Goal: Information Seeking & Learning: Find specific page/section

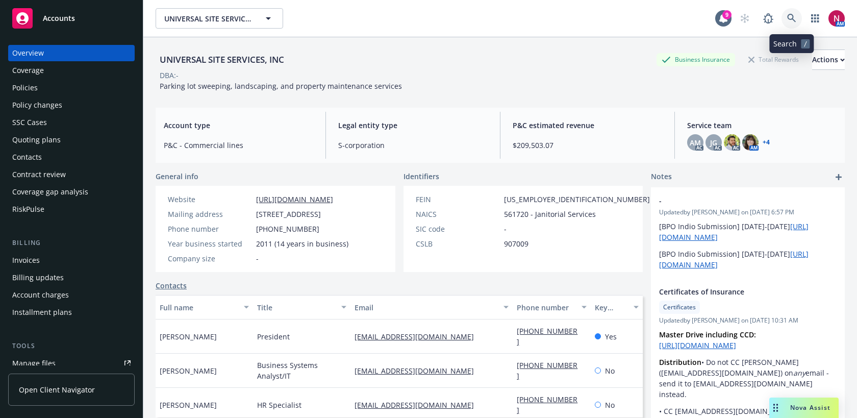
click at [794, 13] on link at bounding box center [792, 18] width 20 height 20
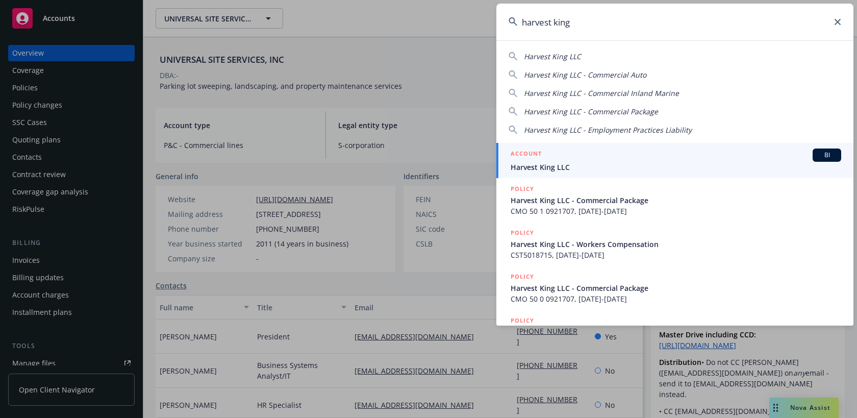
type input "harvest king"
click at [705, 160] on div "ACCOUNT BI" at bounding box center [676, 155] width 331 height 13
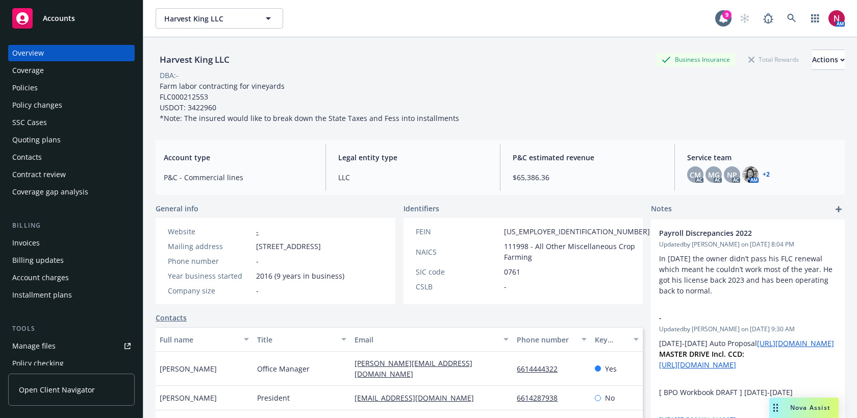
click at [80, 141] on div "Quoting plans" at bounding box center [71, 140] width 118 height 16
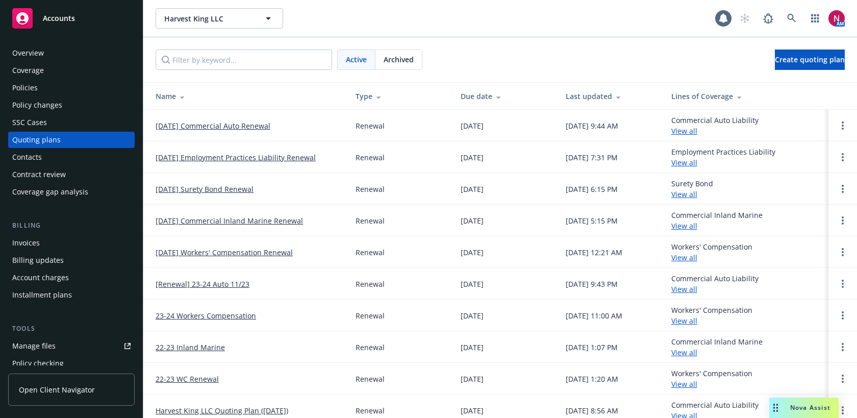
click at [170, 129] on link "11/23/25 Commercial Auto Renewal" at bounding box center [213, 125] width 115 height 11
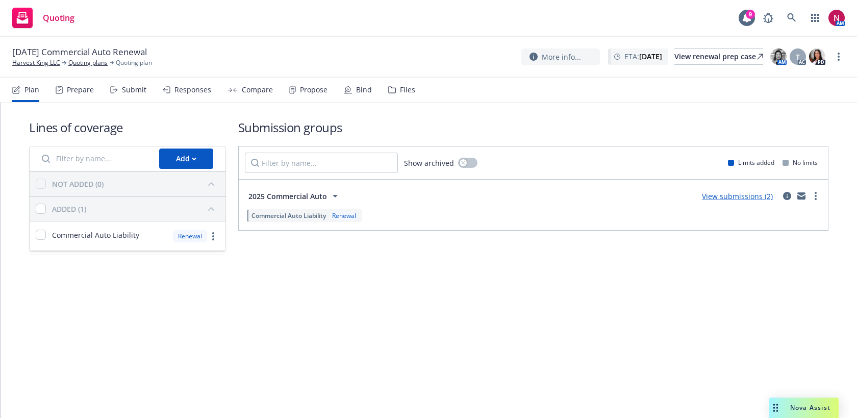
click at [118, 89] on div "Submit" at bounding box center [128, 90] width 36 height 24
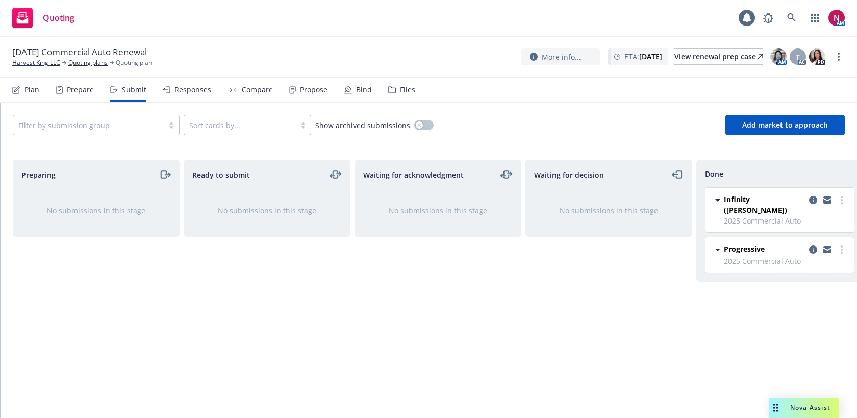
click at [180, 93] on div "Responses" at bounding box center [193, 90] width 37 height 8
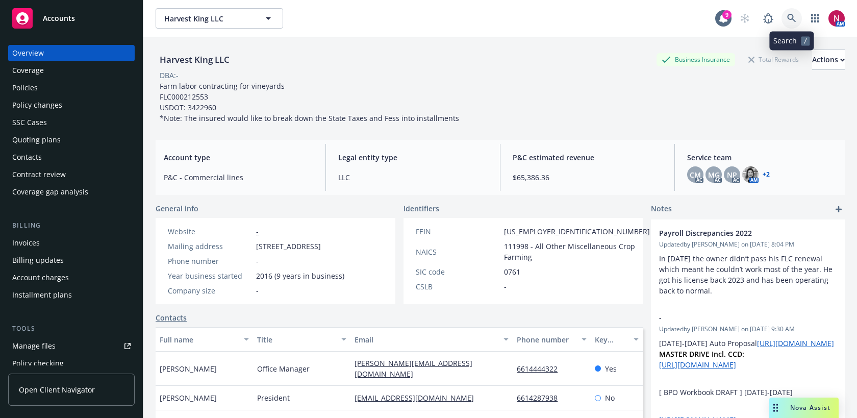
click at [791, 21] on icon at bounding box center [792, 18] width 9 height 9
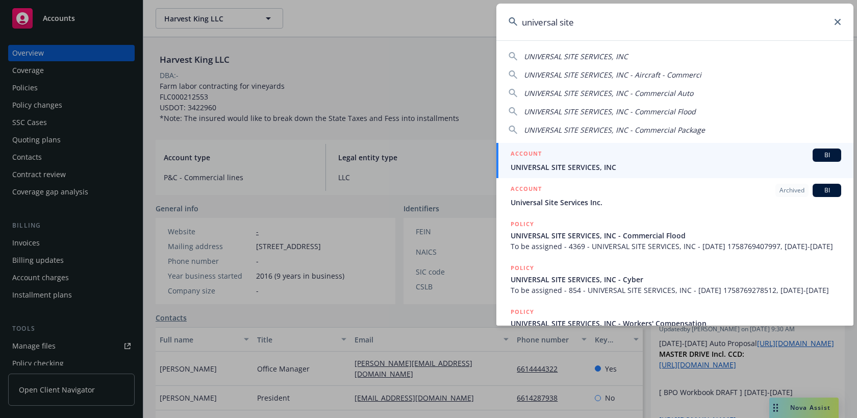
type input "universal site"
click at [670, 154] on div "ACCOUNT BI" at bounding box center [676, 155] width 331 height 13
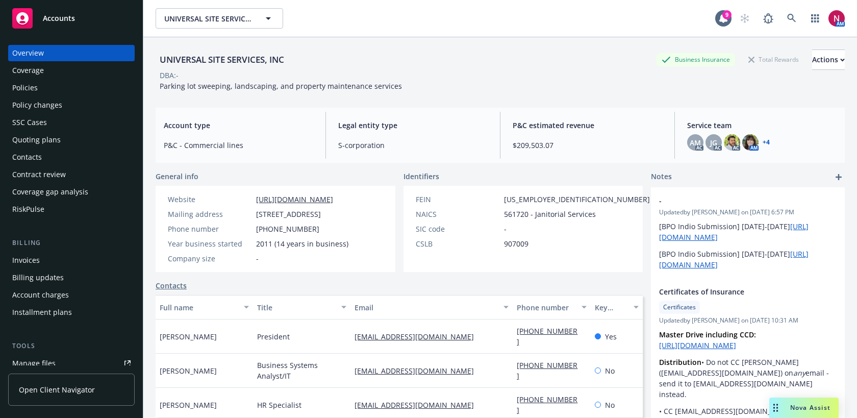
click at [57, 84] on div "Policies" at bounding box center [71, 88] width 118 height 16
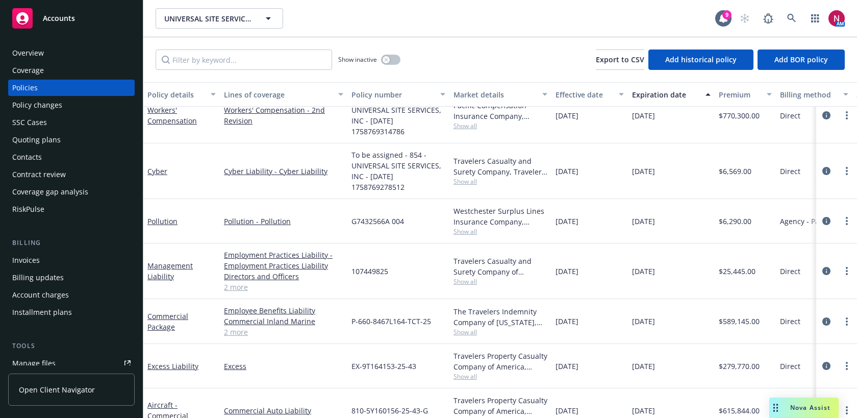
scroll to position [483, 0]
click at [235, 288] on link "2 more" at bounding box center [283, 287] width 119 height 11
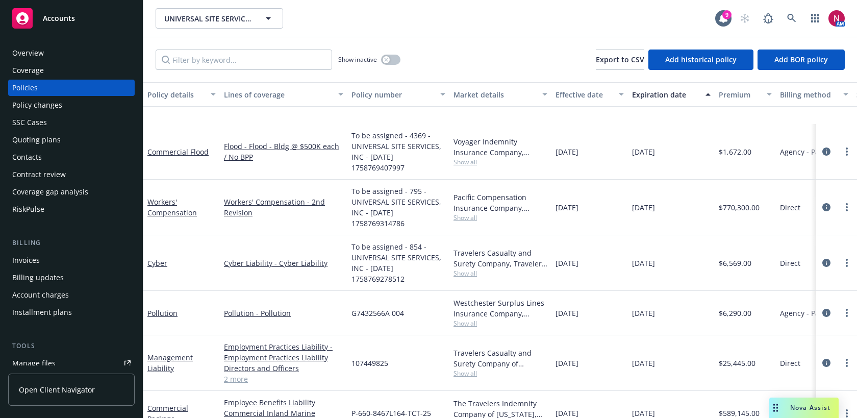
scroll to position [466, 0]
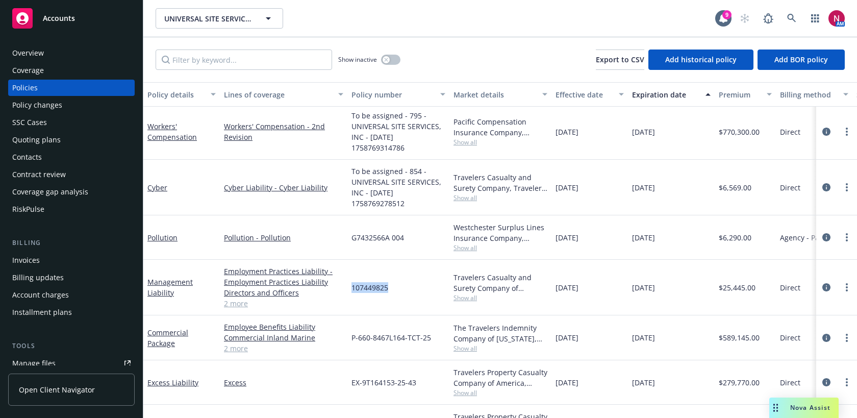
drag, startPoint x: 351, startPoint y: 289, endPoint x: 389, endPoint y: 289, distance: 38.3
click at [389, 289] on div "107449825" at bounding box center [399, 288] width 102 height 56
copy span "107449825"
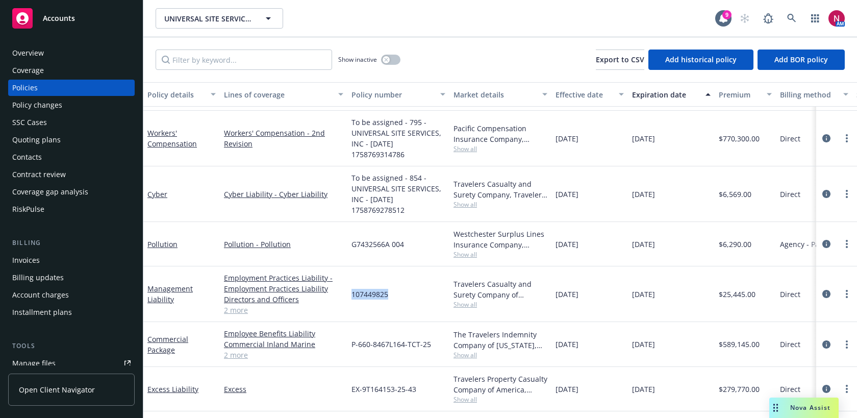
scroll to position [459, 0]
click at [163, 246] on link "Pollution" at bounding box center [162, 245] width 30 height 10
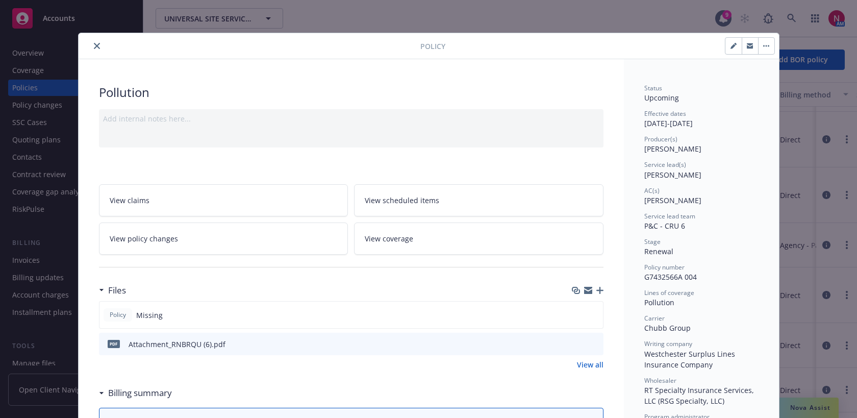
click at [95, 45] on icon "close" at bounding box center [97, 46] width 6 height 6
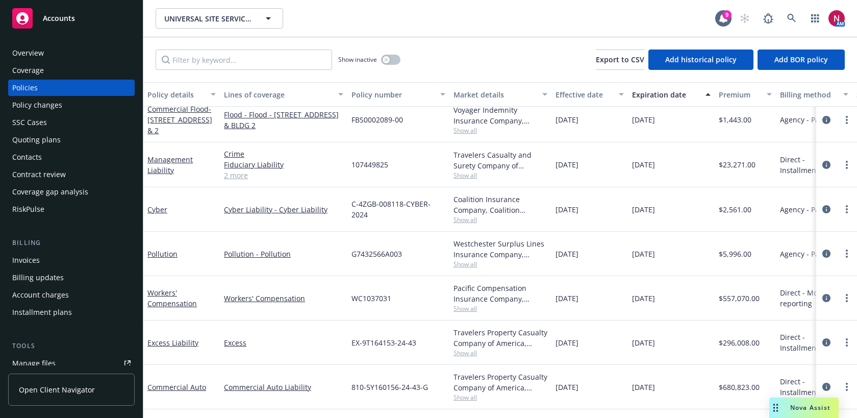
scroll to position [11, 0]
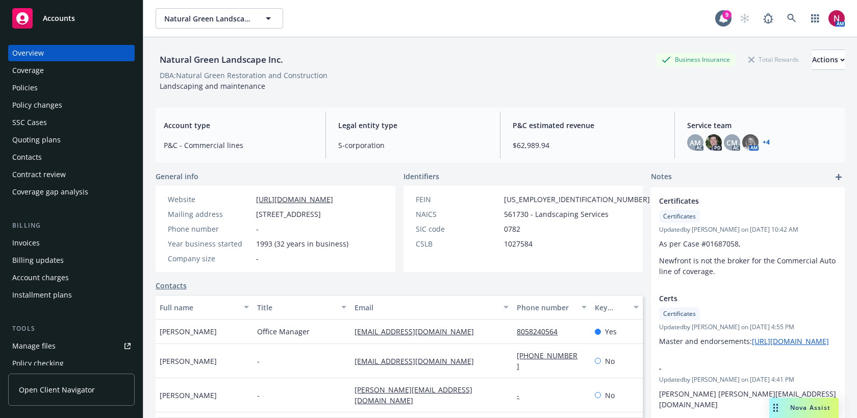
click at [71, 137] on div "Quoting plans" at bounding box center [71, 140] width 118 height 16
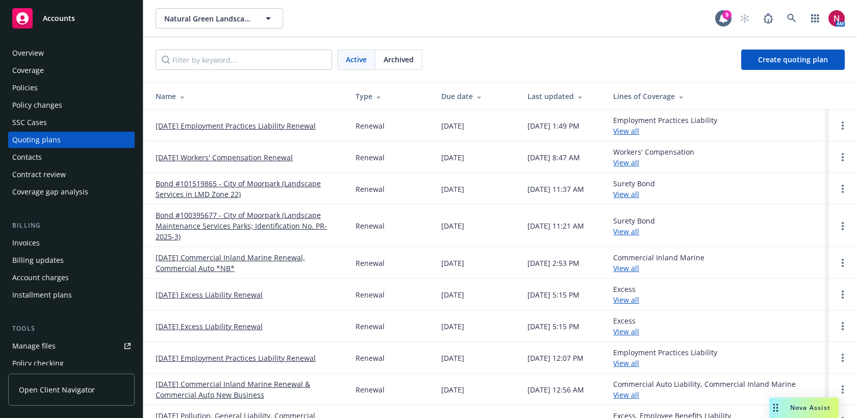
click at [187, 160] on link "11/05/25 Workers' Compensation Renewal" at bounding box center [224, 157] width 137 height 11
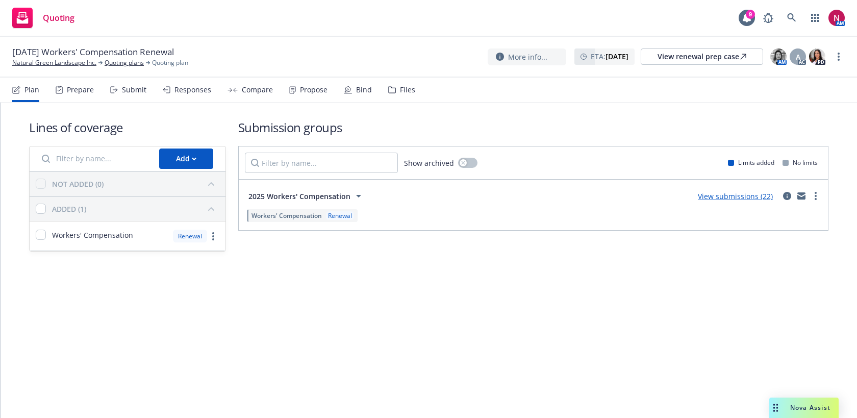
click at [120, 89] on div "Submit" at bounding box center [128, 90] width 36 height 24
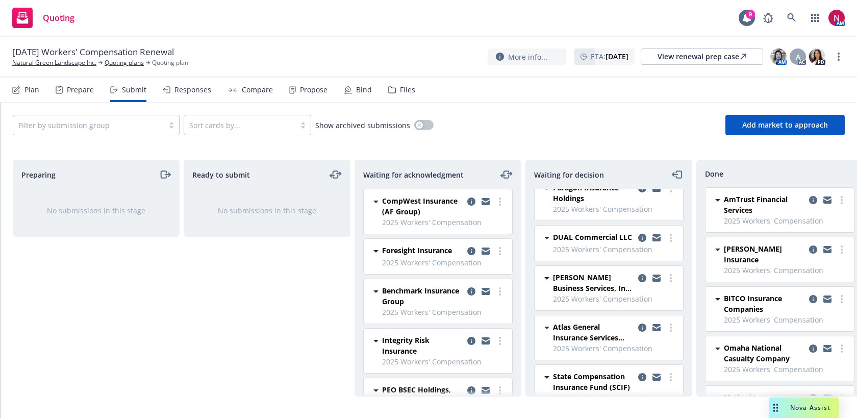
scroll to position [283, 0]
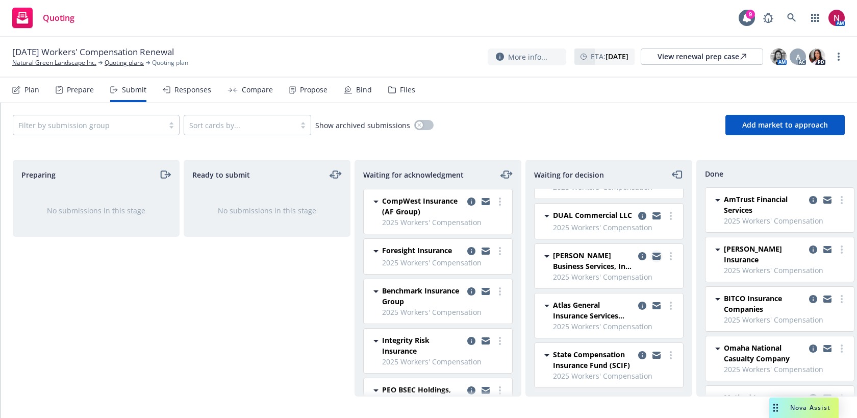
click at [654, 258] on icon "copy logging email" at bounding box center [657, 257] width 8 height 5
click at [794, 17] on icon at bounding box center [792, 17] width 9 height 9
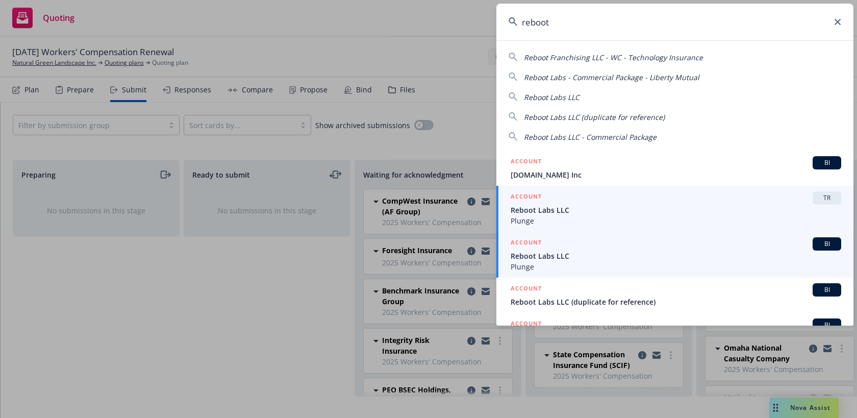
type input "reboot"
click at [574, 253] on span "Reboot Labs LLC" at bounding box center [676, 256] width 331 height 11
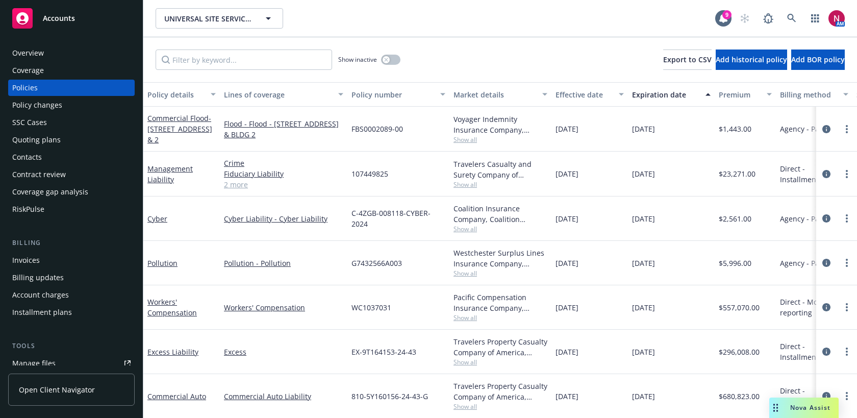
scroll to position [11, 0]
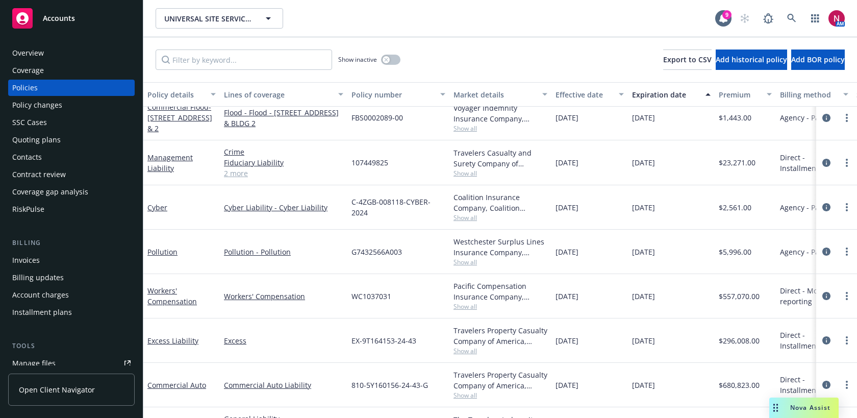
click at [70, 55] on div "Overview" at bounding box center [71, 53] width 118 height 16
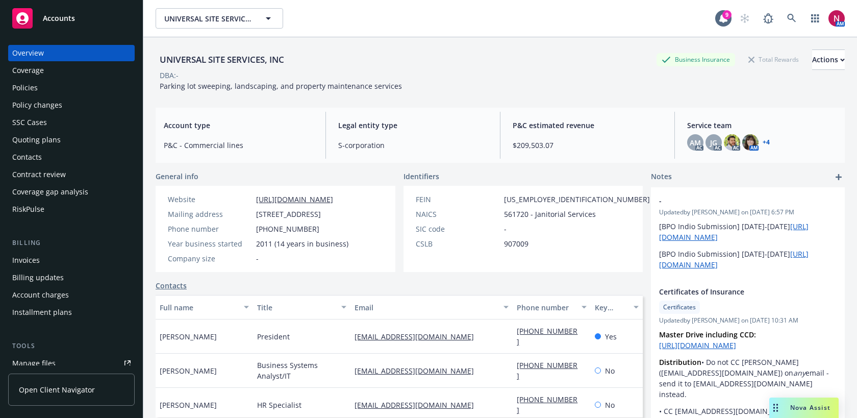
click at [50, 78] on div "Coverage" at bounding box center [71, 70] width 118 height 16
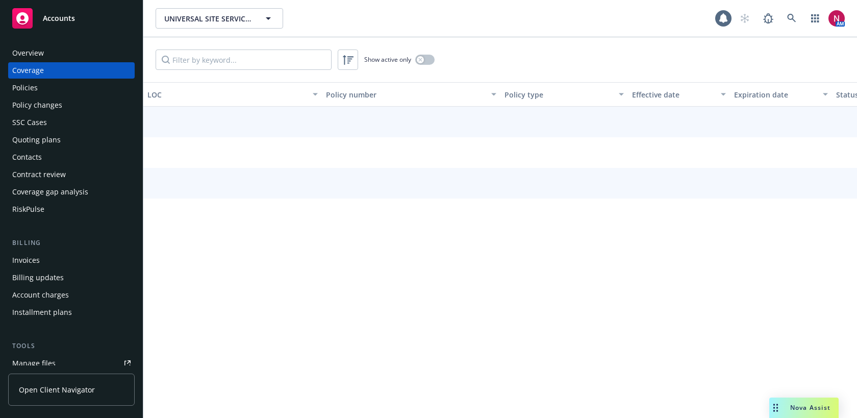
click at [48, 87] on div "Policies" at bounding box center [71, 88] width 118 height 16
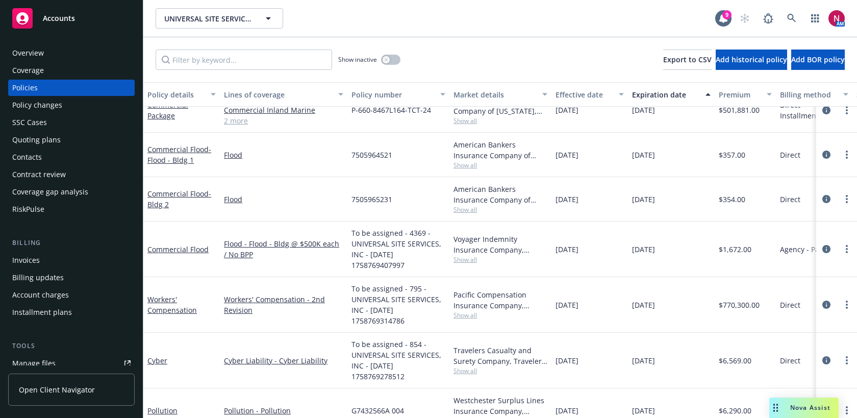
scroll to position [365, 0]
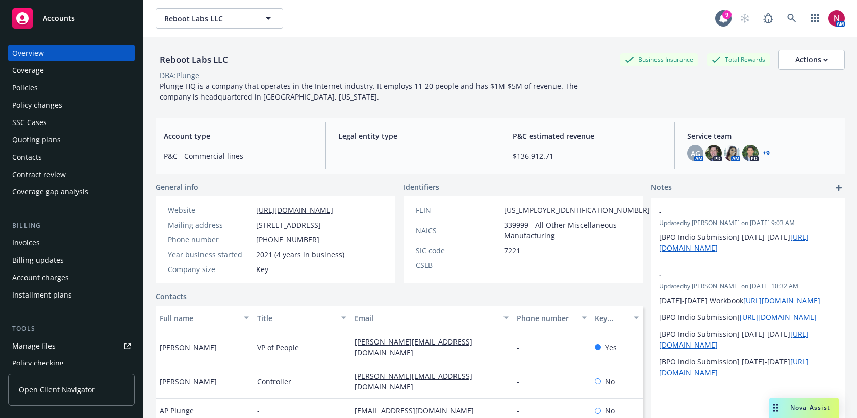
click at [75, 88] on div "Policies" at bounding box center [71, 88] width 118 height 16
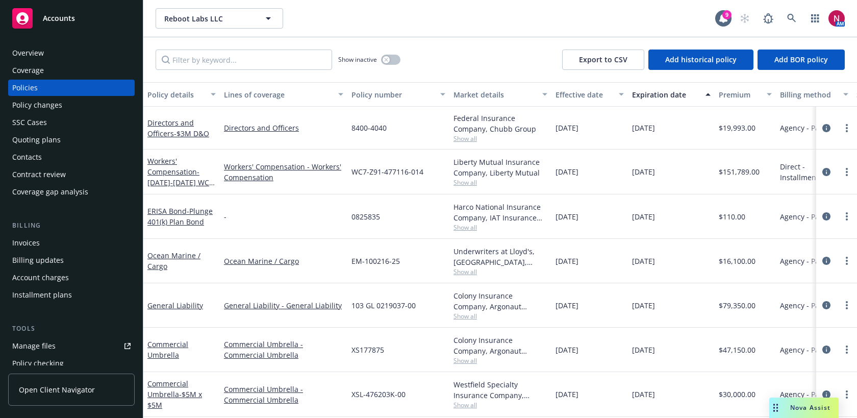
click at [464, 139] on span "Show all" at bounding box center [501, 138] width 94 height 9
click at [58, 139] on div "Quoting plans" at bounding box center [36, 140] width 48 height 16
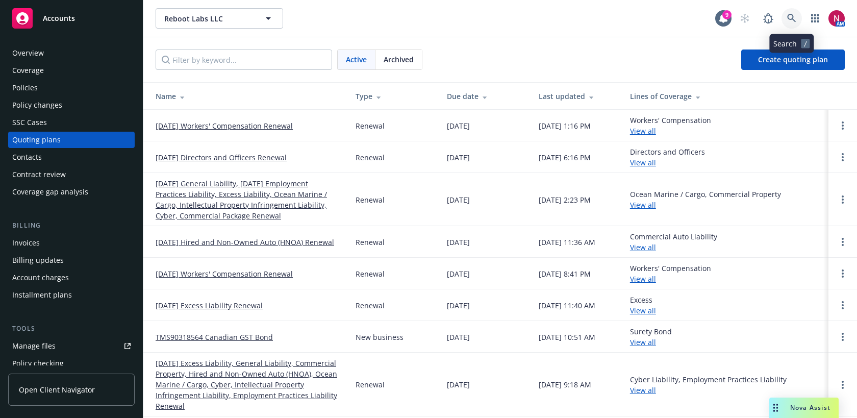
click at [791, 13] on link at bounding box center [792, 18] width 20 height 20
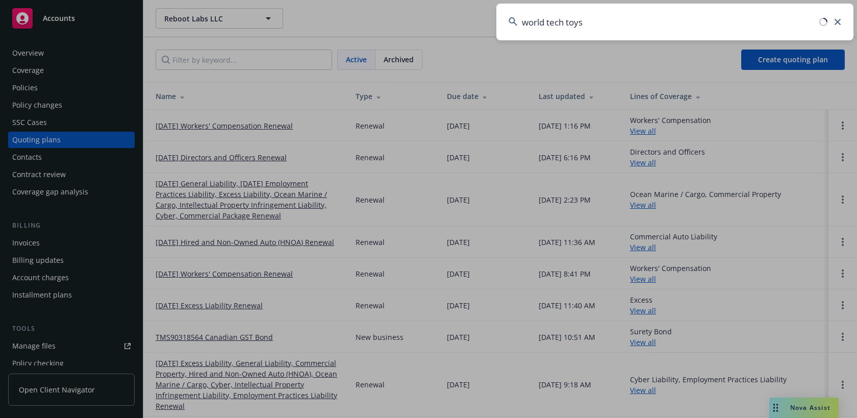
type input "world tech toys"
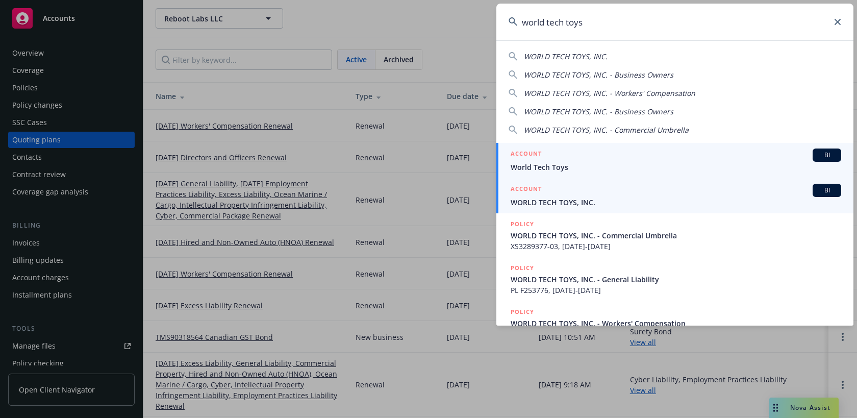
click at [629, 203] on span "WORLD TECH TOYS, INC." at bounding box center [676, 202] width 331 height 11
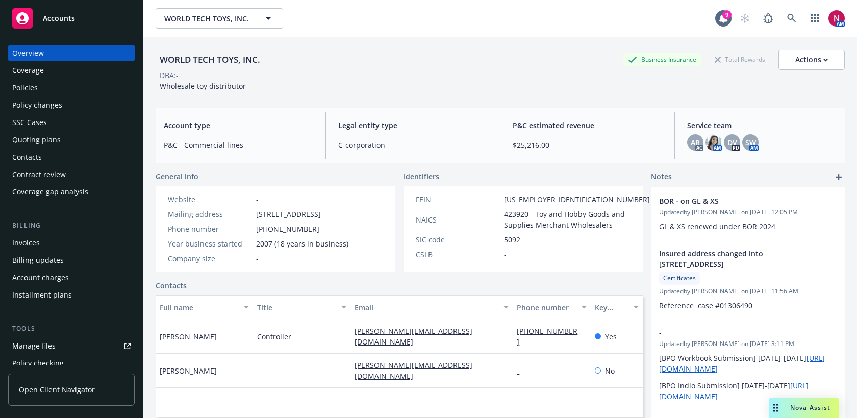
click at [33, 86] on div "Policies" at bounding box center [25, 88] width 26 height 16
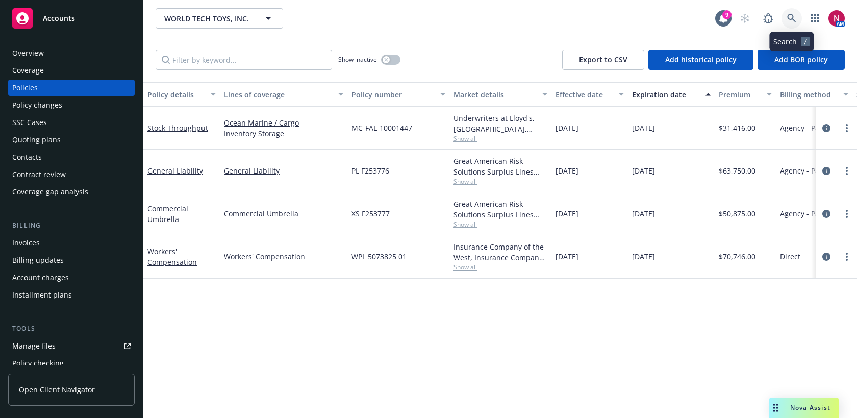
click at [791, 20] on icon at bounding box center [792, 18] width 9 height 9
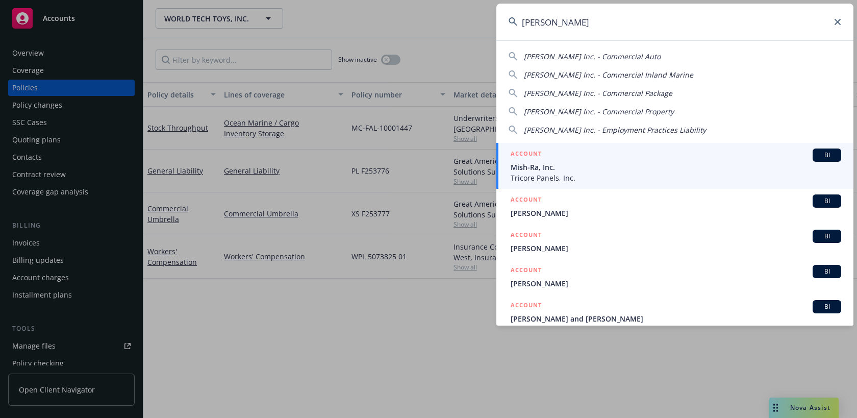
type input "mish ra"
click at [611, 168] on span "Mish-Ra, Inc." at bounding box center [676, 167] width 331 height 11
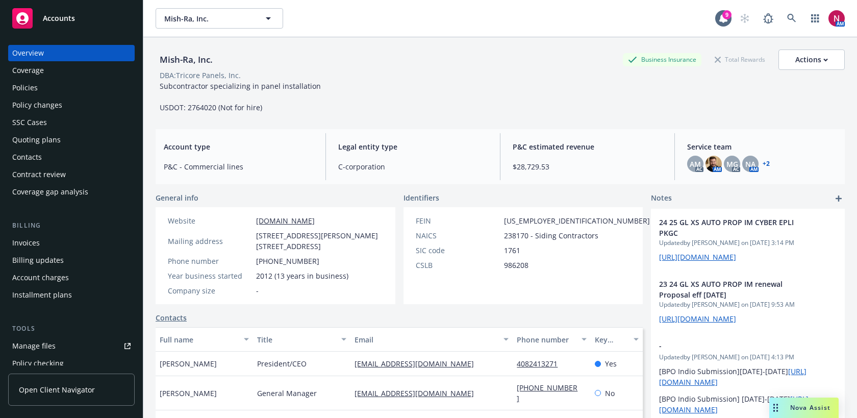
click at [80, 89] on div "Policies" at bounding box center [71, 88] width 118 height 16
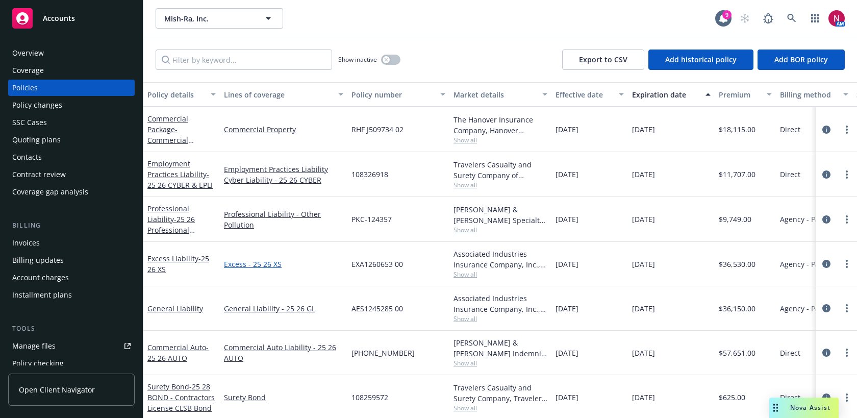
scroll to position [44, 0]
click at [464, 322] on span "Show all" at bounding box center [501, 319] width 94 height 9
click at [553, 331] on div "08/09/2025" at bounding box center [590, 353] width 77 height 44
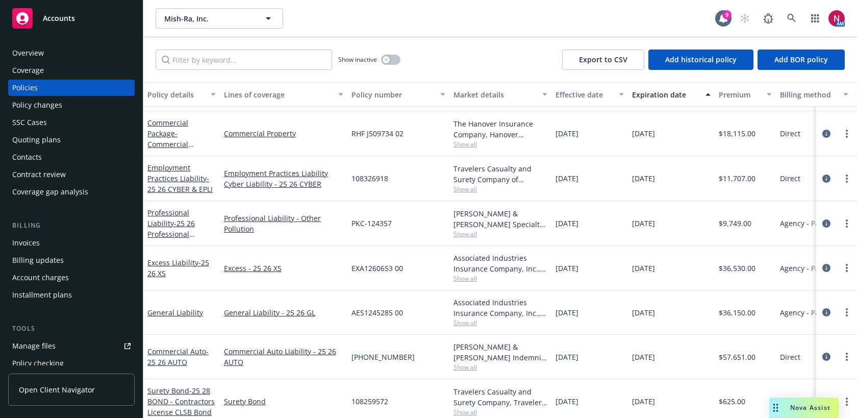
scroll to position [46, 0]
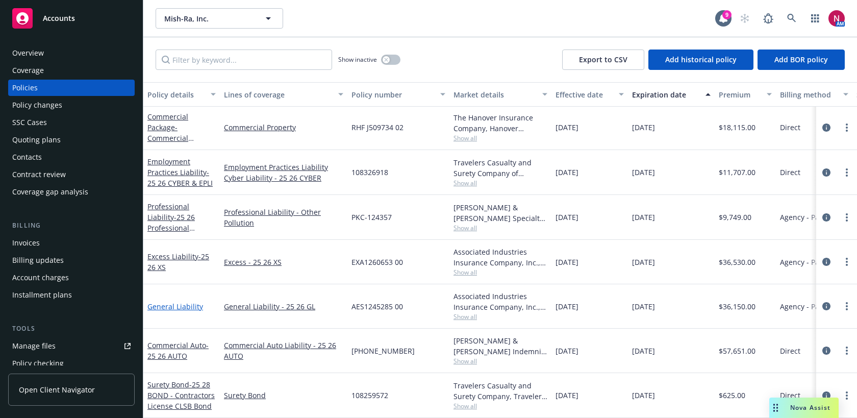
click at [184, 305] on link "General Liability" at bounding box center [175, 307] width 56 height 10
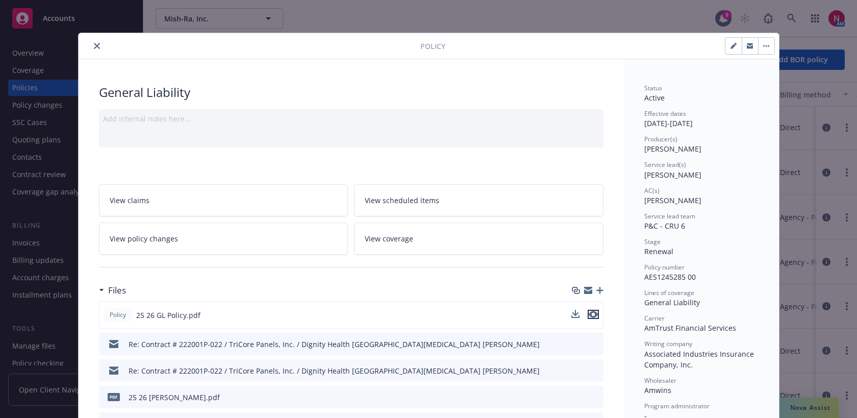
click at [596, 315] on icon "preview file" at bounding box center [593, 314] width 9 height 7
click at [93, 42] on button "close" at bounding box center [97, 46] width 12 height 12
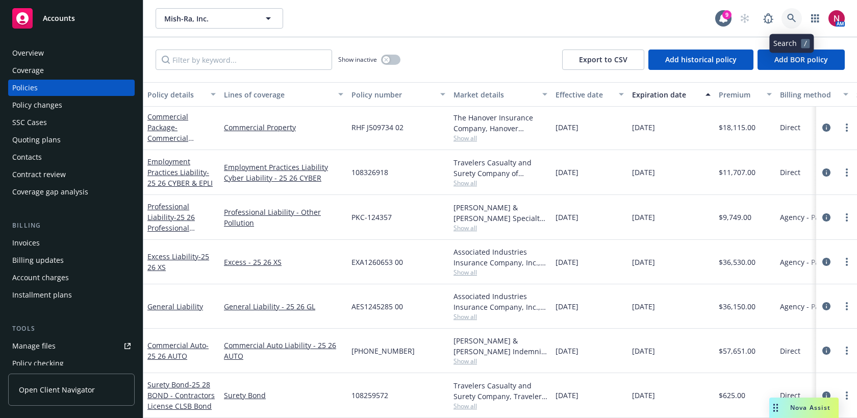
click at [793, 19] on icon at bounding box center [792, 18] width 9 height 9
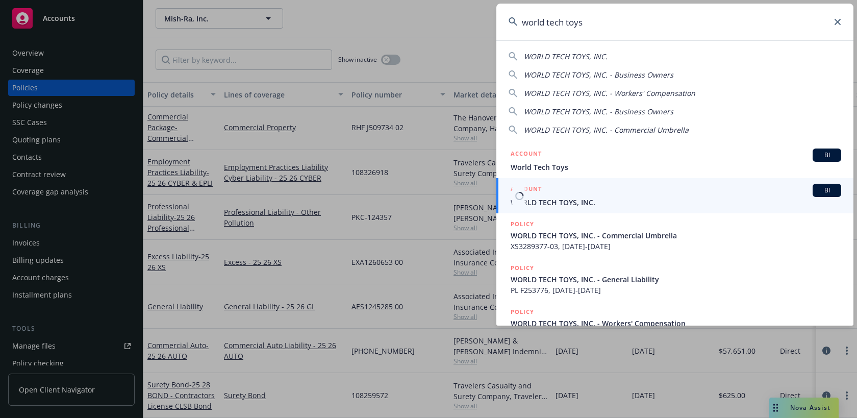
type input "world tech toys"
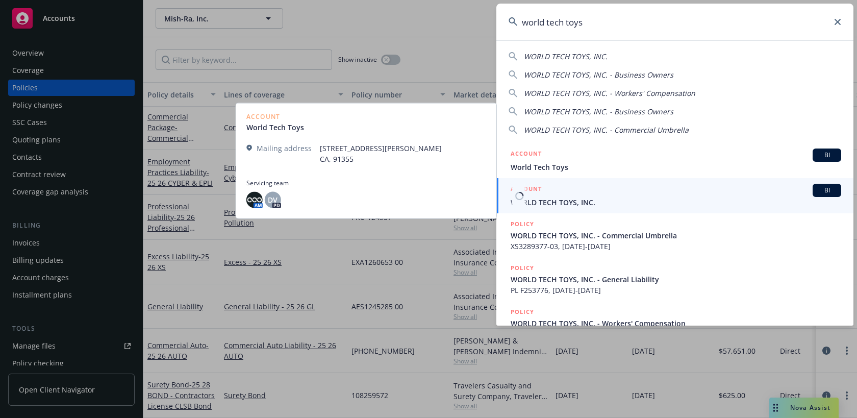
click at [702, 200] on span "WORLD TECH TOYS, INC." at bounding box center [676, 202] width 331 height 11
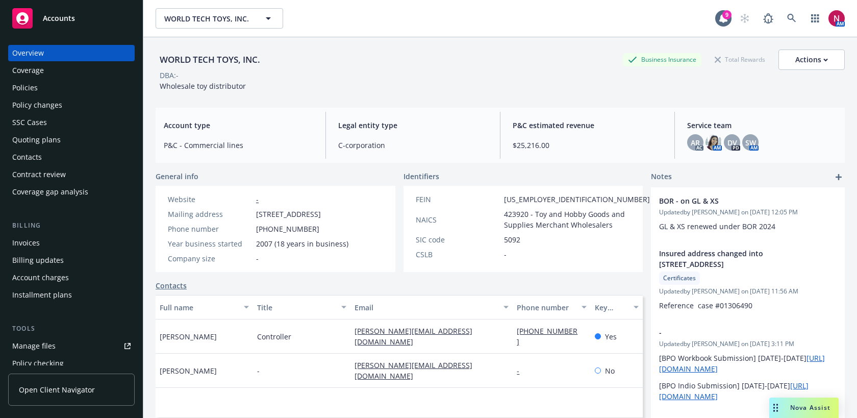
click at [88, 138] on div "Quoting plans" at bounding box center [71, 140] width 118 height 16
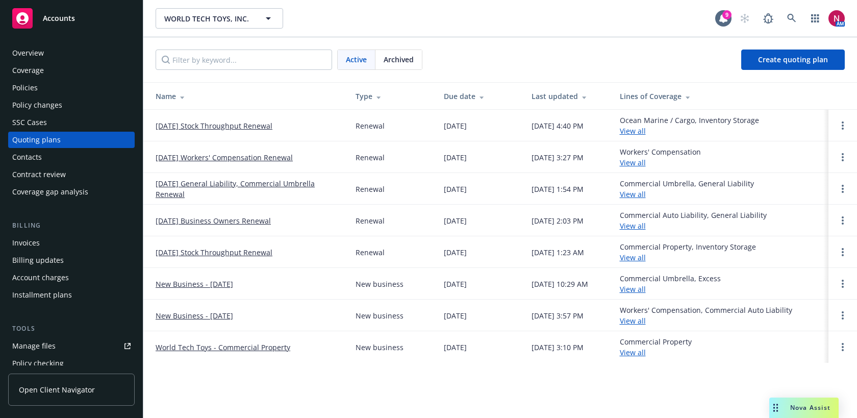
click at [199, 154] on link "11/01/25 Workers' Compensation Renewal" at bounding box center [224, 157] width 137 height 11
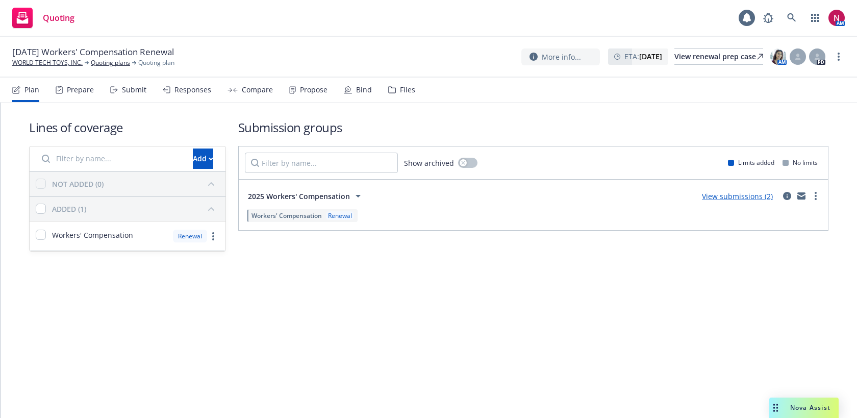
click at [392, 92] on icon at bounding box center [392, 90] width 7 height 6
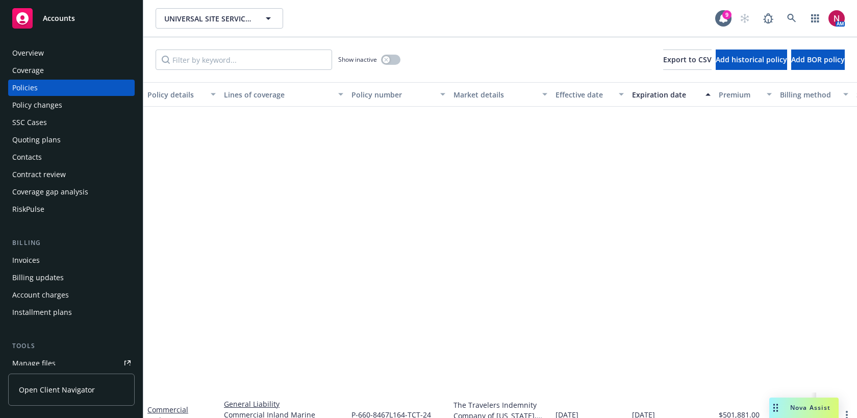
scroll to position [365, 0]
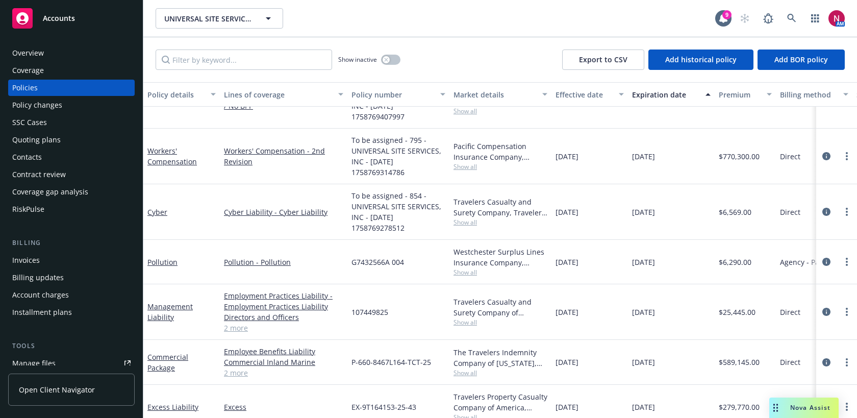
scroll to position [445, 0]
